Goal: Check status: Check status

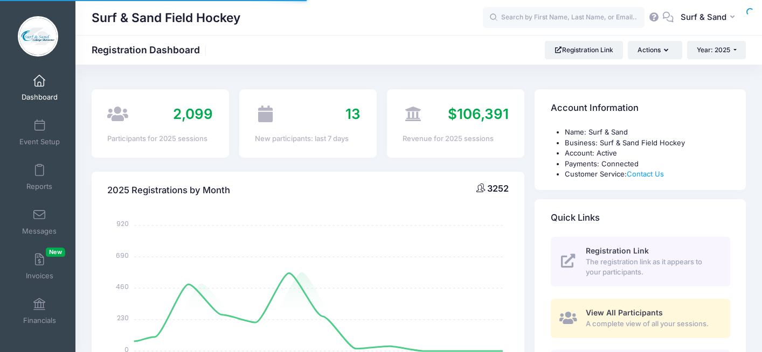
select select
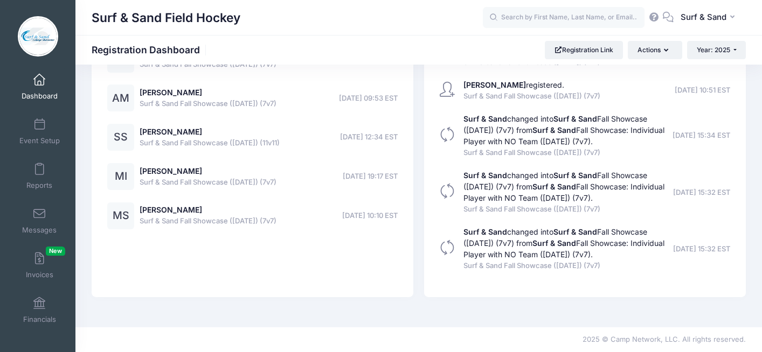
scroll to position [2318, 0]
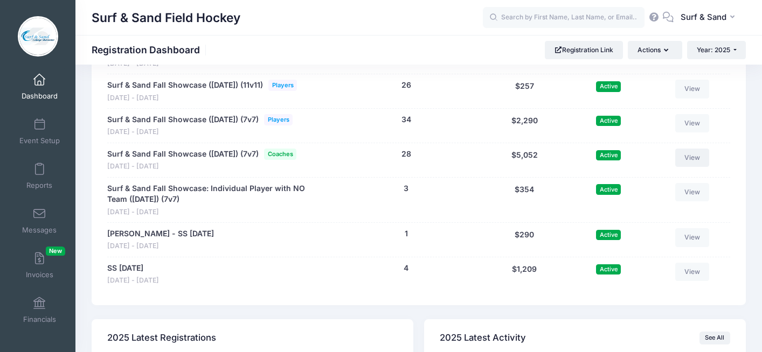
click at [687, 167] on link "View" at bounding box center [692, 158] width 34 height 18
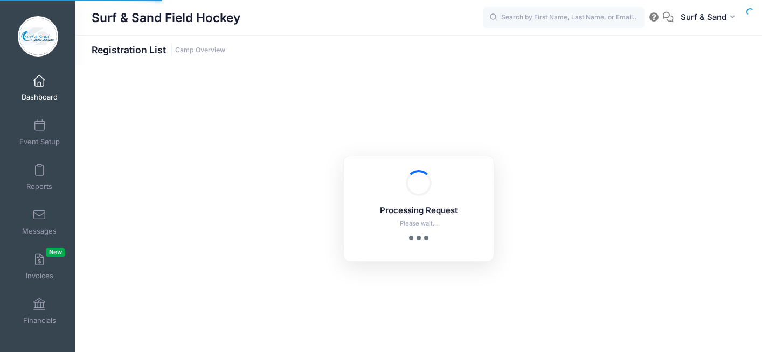
select select "10"
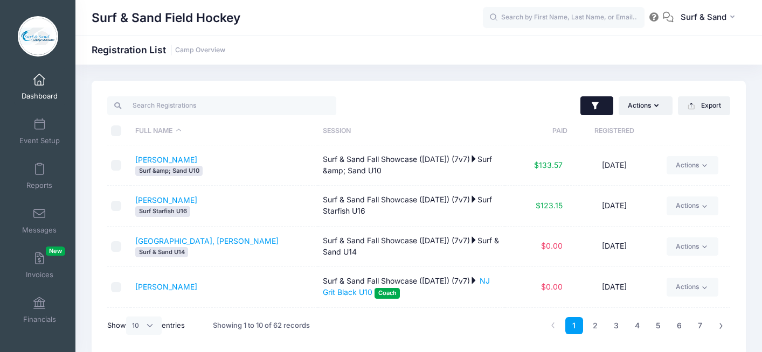
click at [596, 105] on icon "button" at bounding box center [594, 106] width 7 height 8
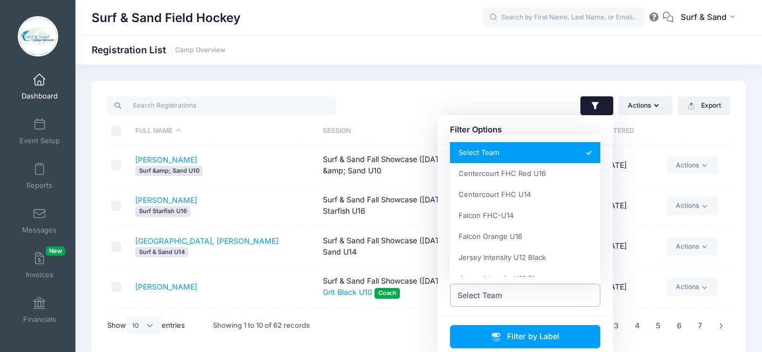
click at [523, 299] on span "Select Team" at bounding box center [525, 295] width 151 height 23
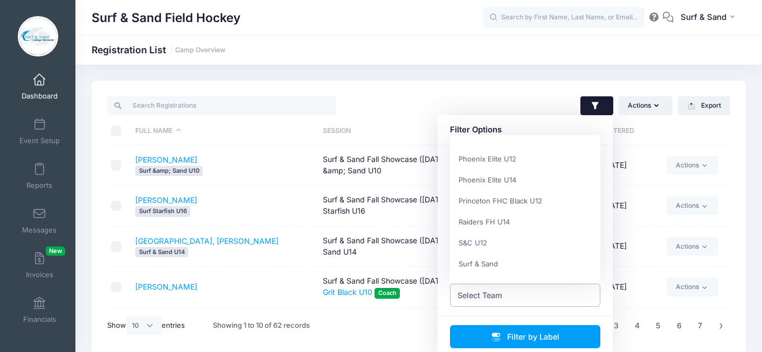
scroll to position [424, 0]
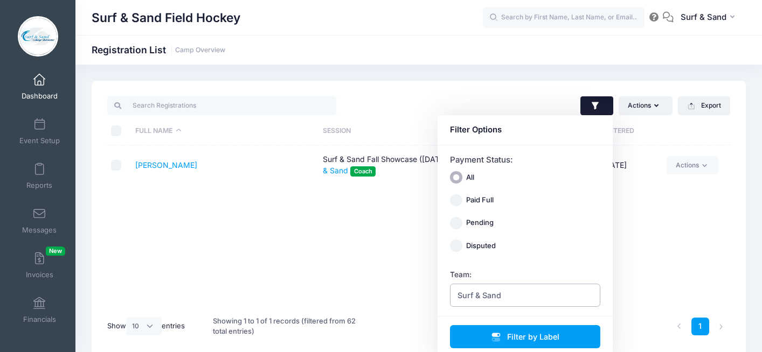
click at [491, 296] on span "Surf & Sand" at bounding box center [479, 295] width 44 height 11
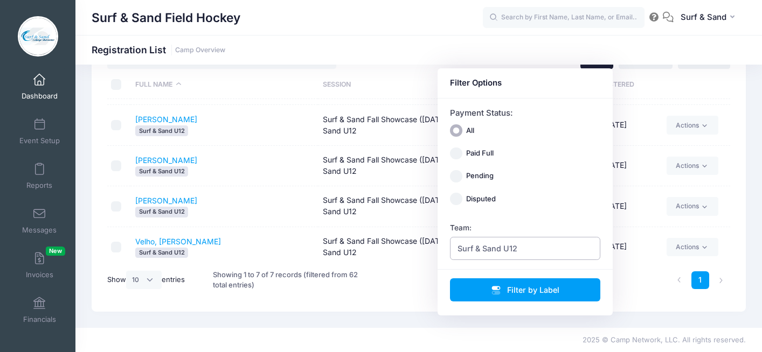
scroll to position [120, 0]
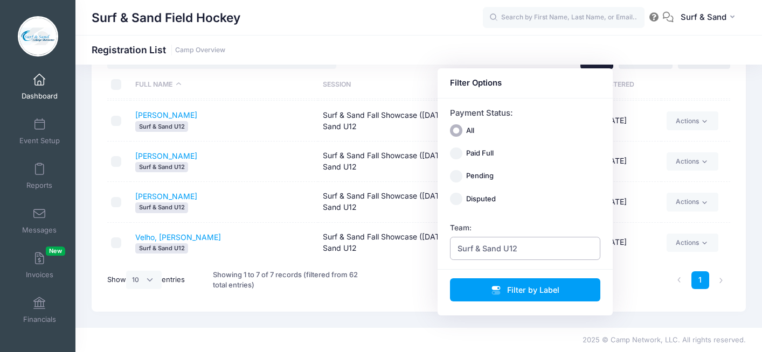
click at [492, 257] on span "Surf & Sand U12" at bounding box center [525, 248] width 151 height 23
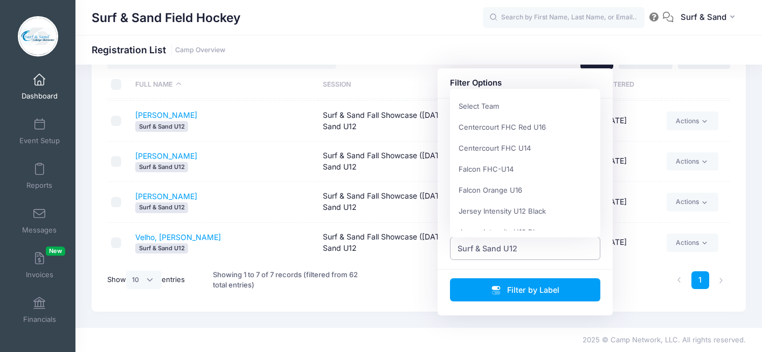
scroll to position [475, 0]
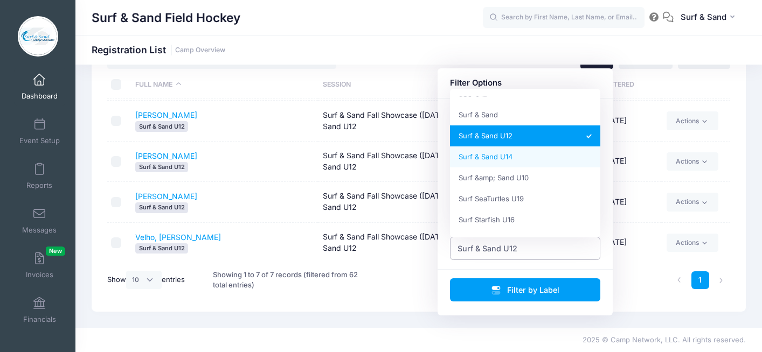
select select "Surf & Sand U14"
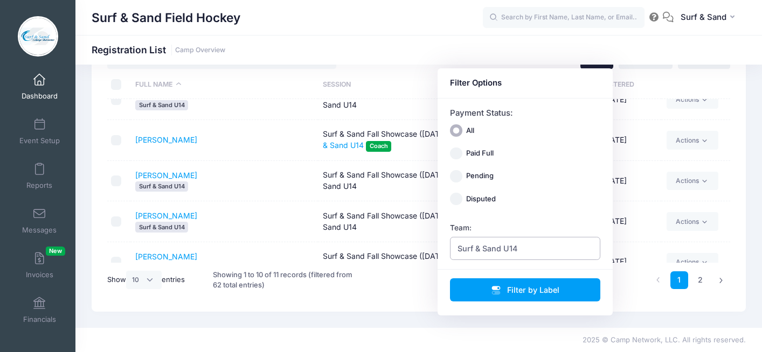
scroll to position [0, 0]
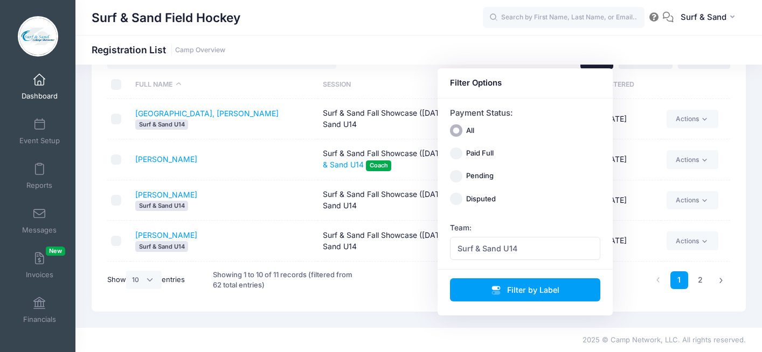
click at [675, 96] on th at bounding box center [695, 85] width 68 height 29
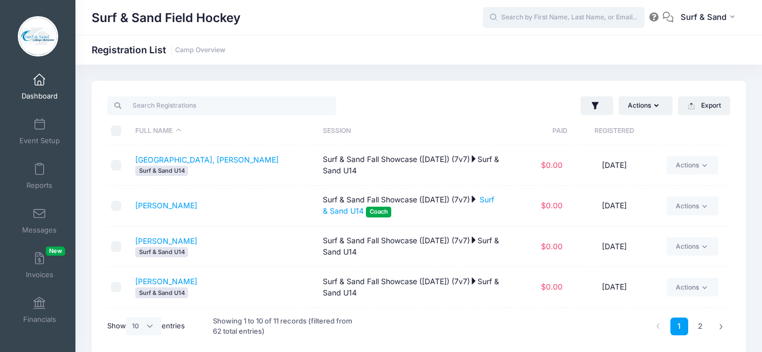
click at [572, 14] on input "text" at bounding box center [564, 18] width 162 height 22
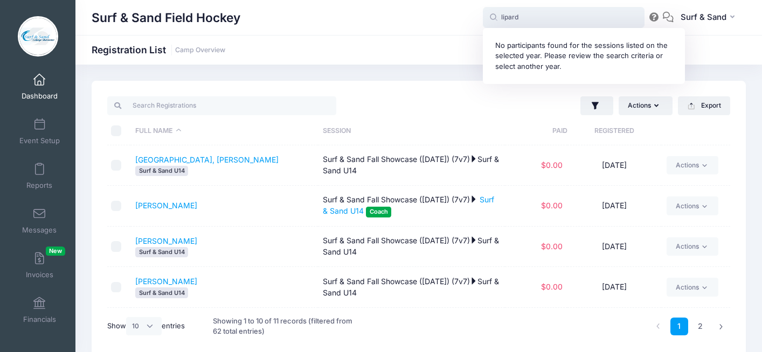
click at [530, 31] on div "No participants found for the sessions listed on the selected year. Please revi…" at bounding box center [584, 56] width 202 height 56
click at [530, 26] on input "lipard" at bounding box center [564, 18] width 162 height 22
paste input "[PERSON_NAME]"
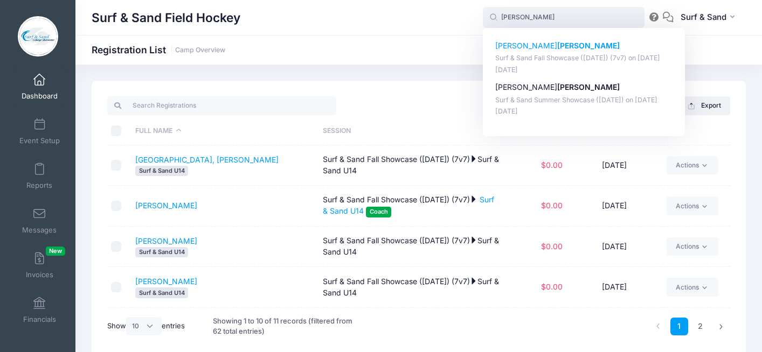
click at [535, 60] on p "Surf & Sand Fall Showcase ([DATE]) (7v7) on [DATE]" at bounding box center [584, 58] width 178 height 10
type input "[PERSON_NAME] (Surf &amp; Sand Fall Showcase ([DATE]) (7v7), [DATE])"
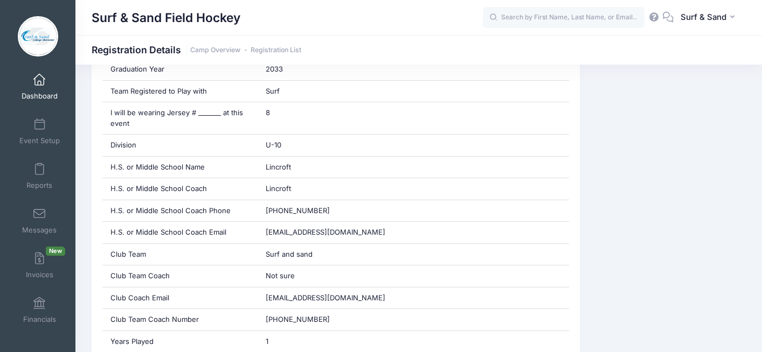
scroll to position [492, 0]
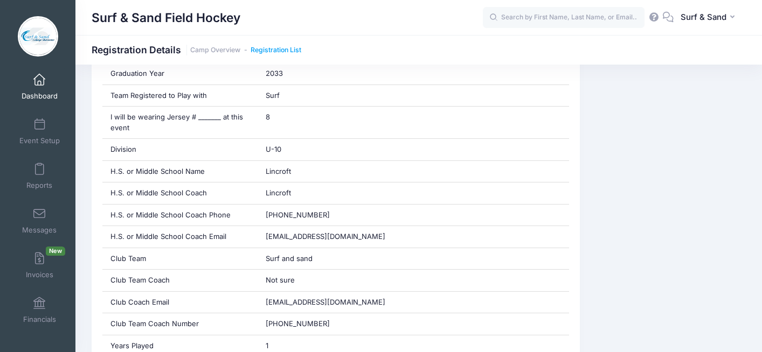
click at [284, 49] on link "Registration List" at bounding box center [275, 50] width 51 height 8
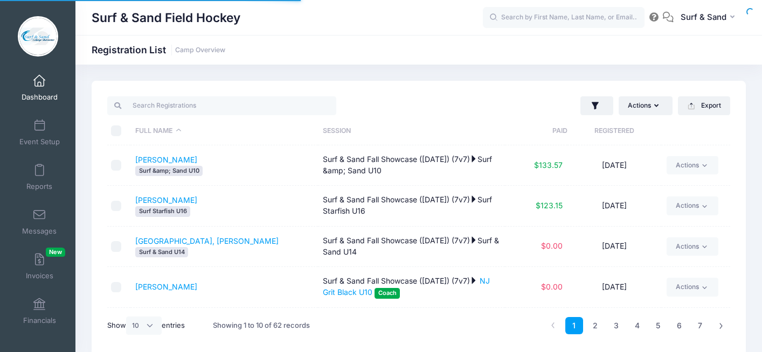
select select "10"
click at [594, 106] on icon "button" at bounding box center [594, 106] width 7 height 8
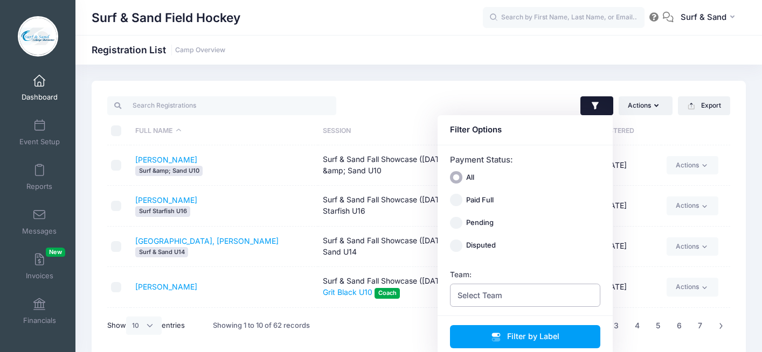
click at [486, 303] on span "Select Team" at bounding box center [525, 295] width 151 height 23
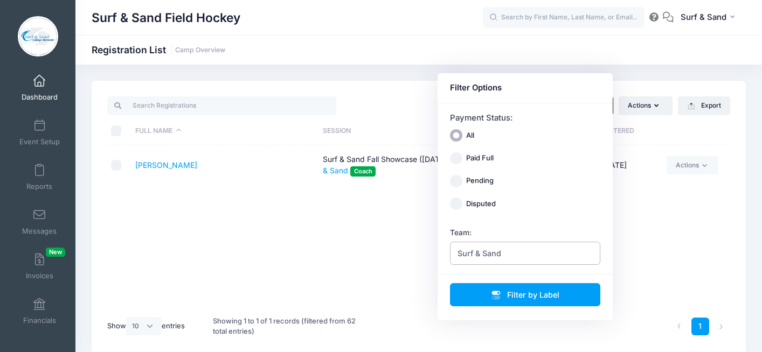
scroll to position [47, 0]
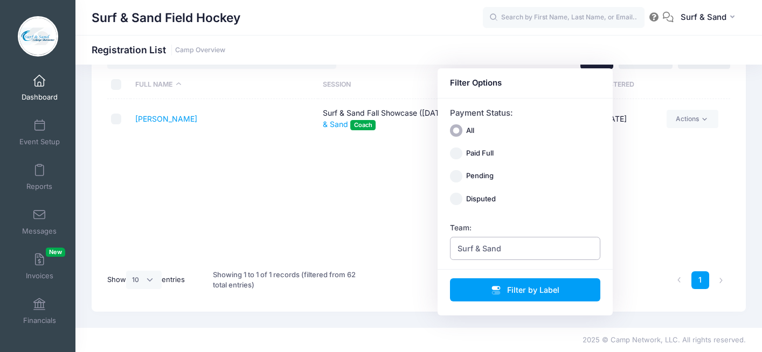
click at [476, 250] on span "Surf & Sand" at bounding box center [479, 248] width 44 height 11
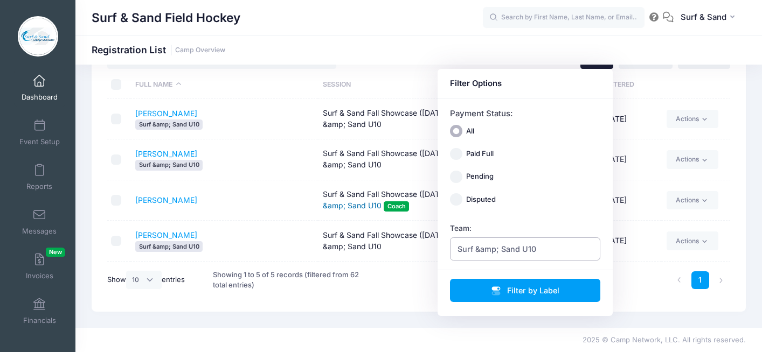
scroll to position [0, 0]
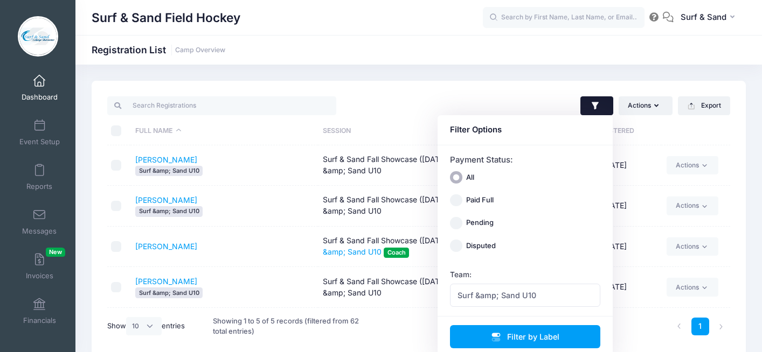
click at [385, 285] on td "Surf & Sand Fall Showcase (Nov 16, 2025) (7v7) Surf &amp; Sand U10" at bounding box center [411, 287] width 187 height 40
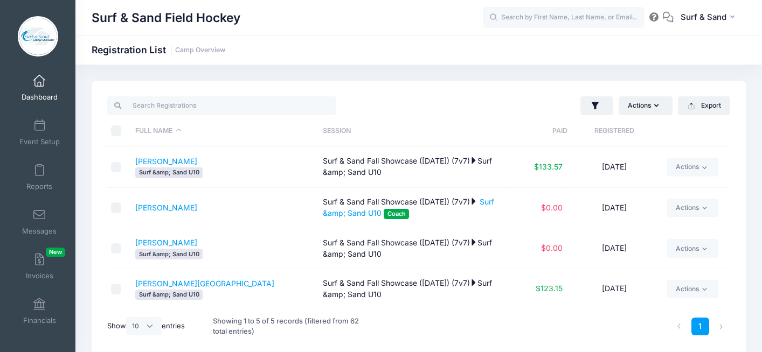
scroll to position [37, 0]
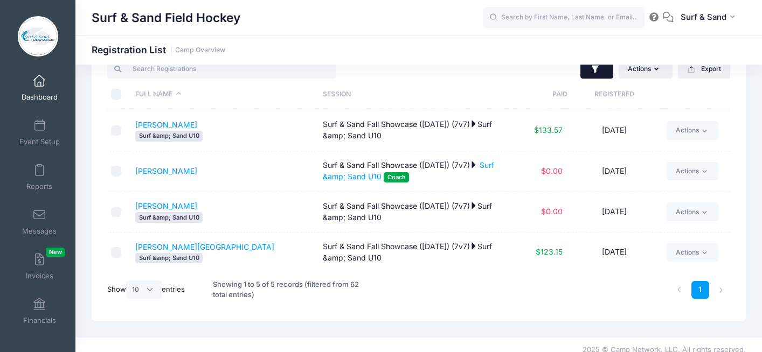
click at [595, 76] on button "button" at bounding box center [596, 69] width 33 height 19
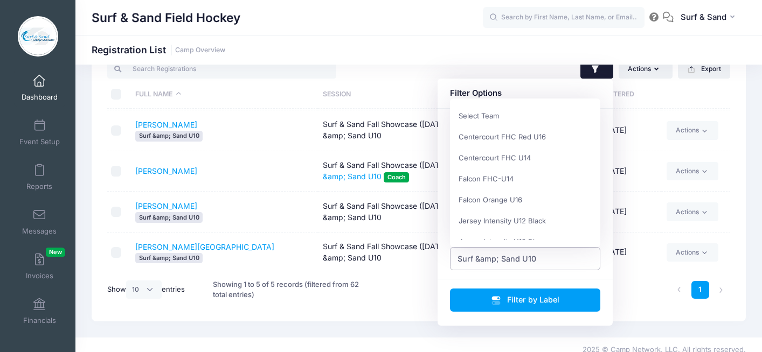
click at [502, 261] on span "Surf &amp; Sand U10" at bounding box center [496, 258] width 79 height 11
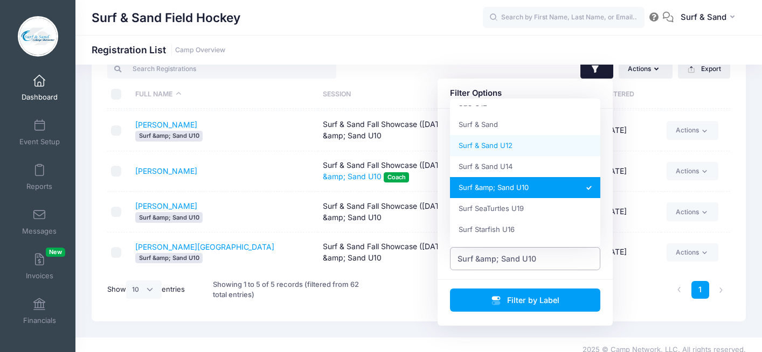
select select "Surf & Sand U12"
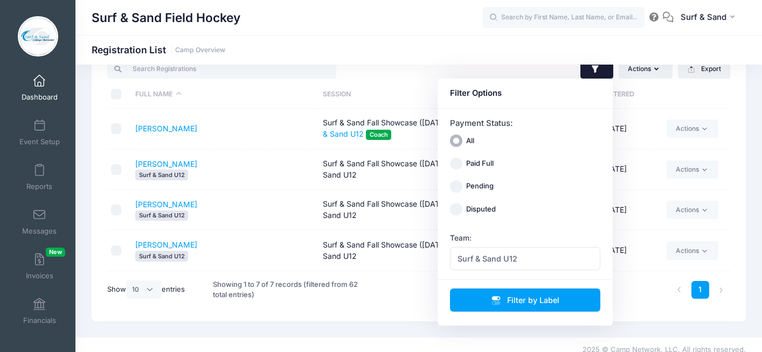
click at [268, 248] on td "Kelly, Claire Surf & Sand U12" at bounding box center [223, 251] width 187 height 40
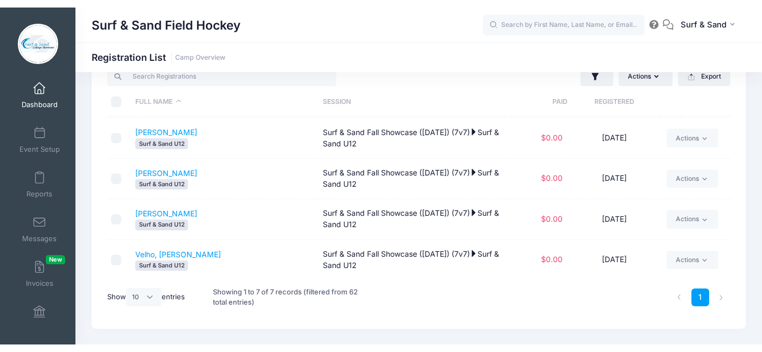
scroll to position [1, 0]
